Goal: Transaction & Acquisition: Register for event/course

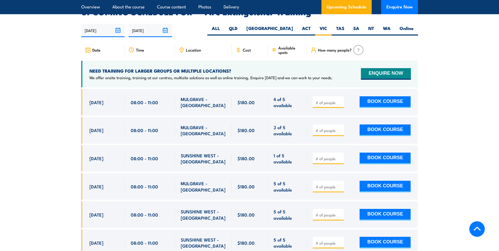
click at [442, 157] on section "UPCOMING SCHEDULE FOR - "Fire Extinguisher Training" [DATE] [DATE]" at bounding box center [249, 192] width 499 height 369
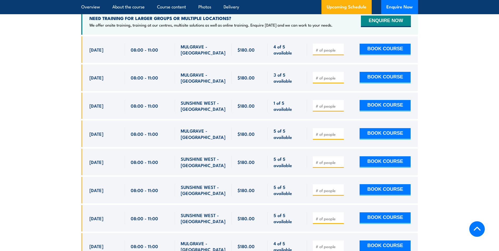
click at [281, 156] on span "5 of 5 available" at bounding box center [288, 162] width 28 height 12
click at [399, 156] on button "BOOK COURSE" at bounding box center [385, 162] width 51 height 12
click at [340, 160] on input "1" at bounding box center [329, 162] width 26 height 5
type input "2"
click at [340, 160] on input "2" at bounding box center [329, 162] width 26 height 5
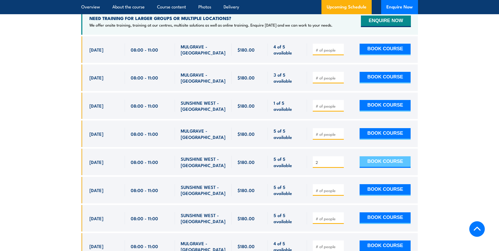
click at [377, 156] on button "BOOK COURSE" at bounding box center [385, 162] width 51 height 12
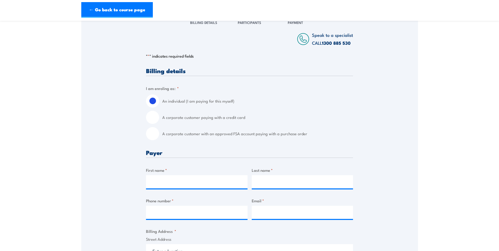
scroll to position [79, 0]
click at [153, 120] on input "A corporate customer paying with a credit card" at bounding box center [152, 117] width 13 height 13
radio input "true"
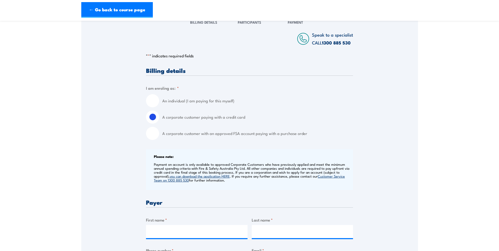
click at [157, 100] on input "An individual (I am paying for this myself)" at bounding box center [152, 100] width 13 height 13
radio input "true"
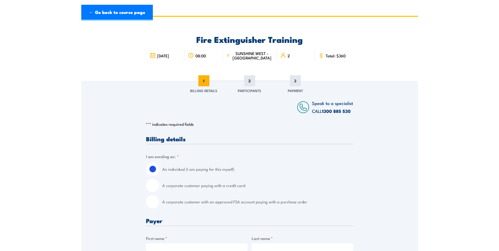
scroll to position [0, 0]
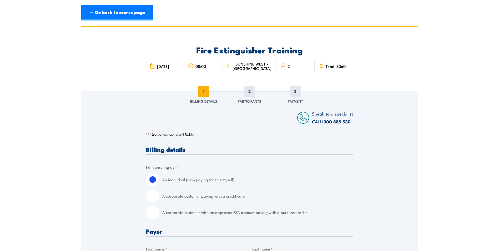
click at [248, 94] on span "2" at bounding box center [249, 91] width 11 height 11
